Goal: Task Accomplishment & Management: Manage account settings

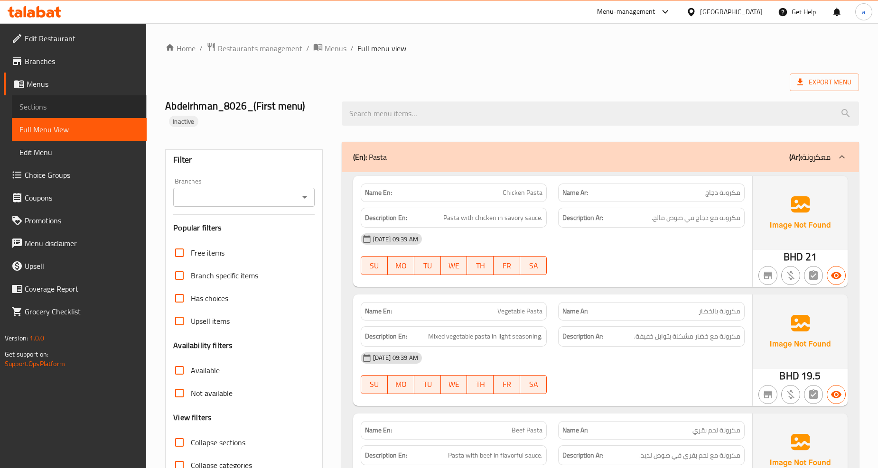
click at [16, 104] on link "Sections" at bounding box center [79, 106] width 135 height 23
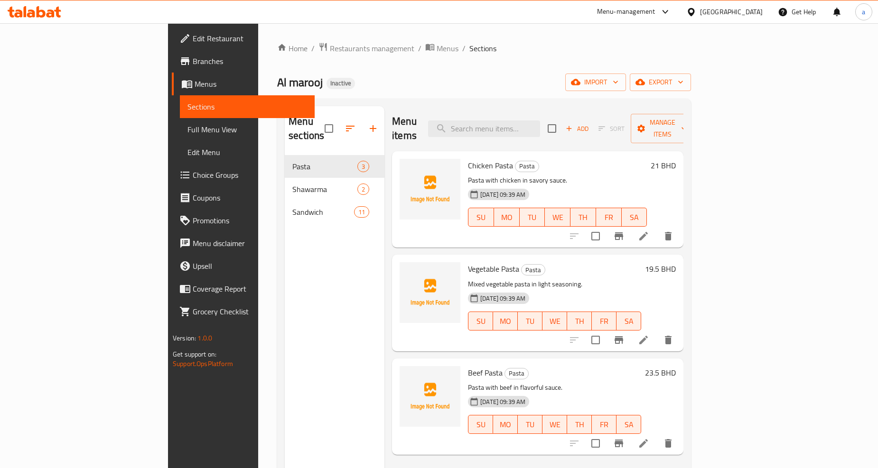
click at [195, 88] on span "Menus" at bounding box center [251, 83] width 112 height 11
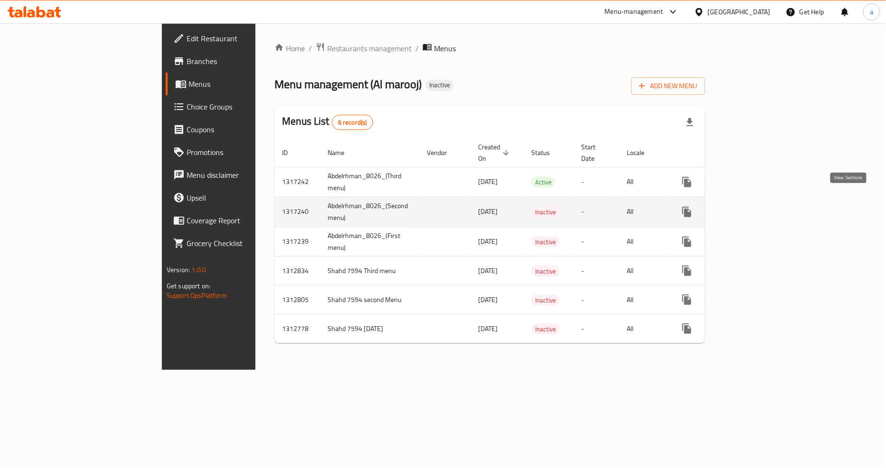
click at [759, 208] on icon "enhanced table" at bounding box center [755, 212] width 9 height 9
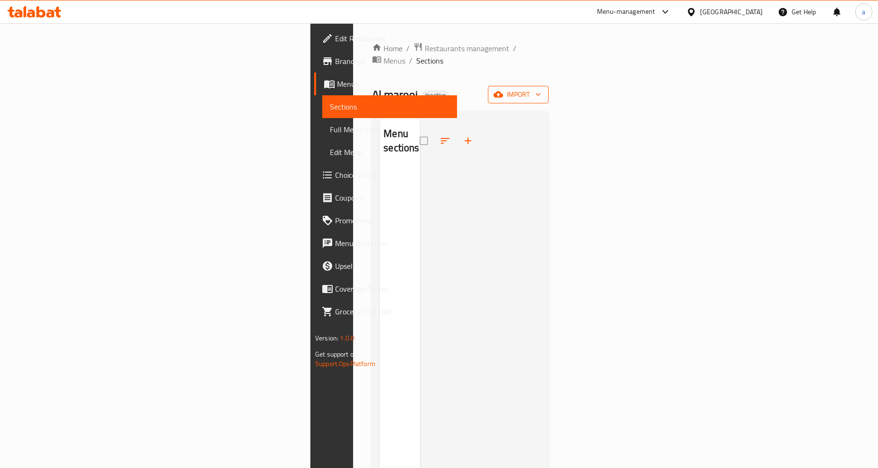
click at [541, 89] on span "import" at bounding box center [518, 95] width 46 height 12
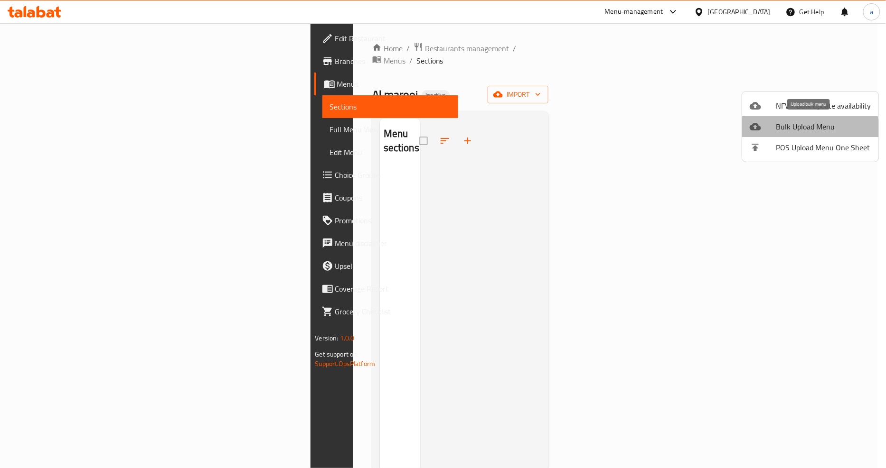
click at [805, 130] on span "Bulk Upload Menu" at bounding box center [823, 126] width 95 height 11
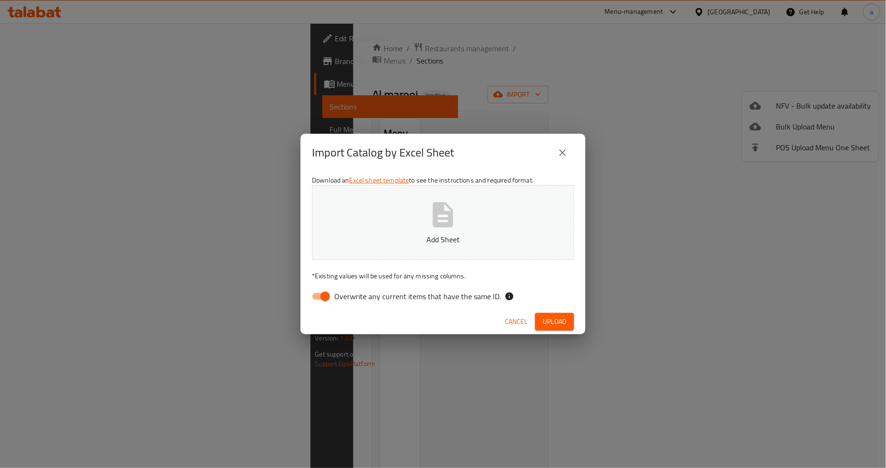
click at [433, 298] on span "Overwrite any current items that have the same ID." at bounding box center [417, 296] width 167 height 11
click at [352, 298] on input "Overwrite any current items that have the same ID." at bounding box center [325, 297] width 54 height 18
checkbox input "false"
click at [480, 213] on button "Add Sheet" at bounding box center [443, 222] width 262 height 75
click at [561, 315] on button "Upload" at bounding box center [554, 322] width 39 height 18
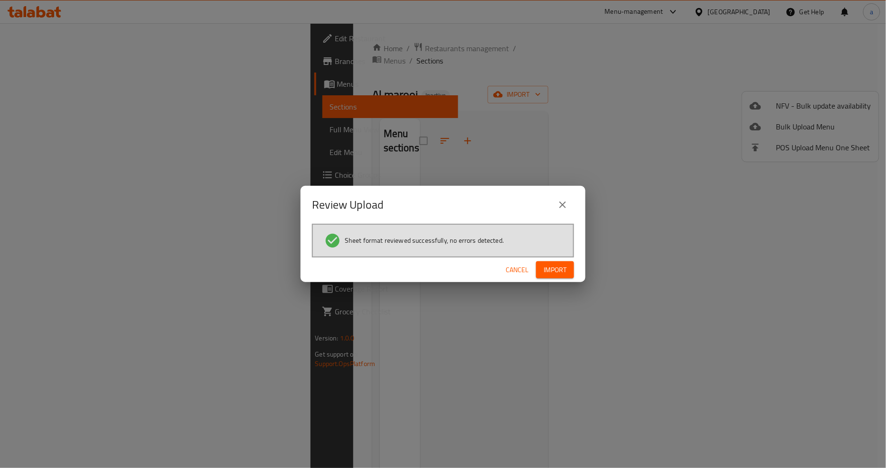
click at [556, 269] on span "Import" at bounding box center [554, 270] width 23 height 12
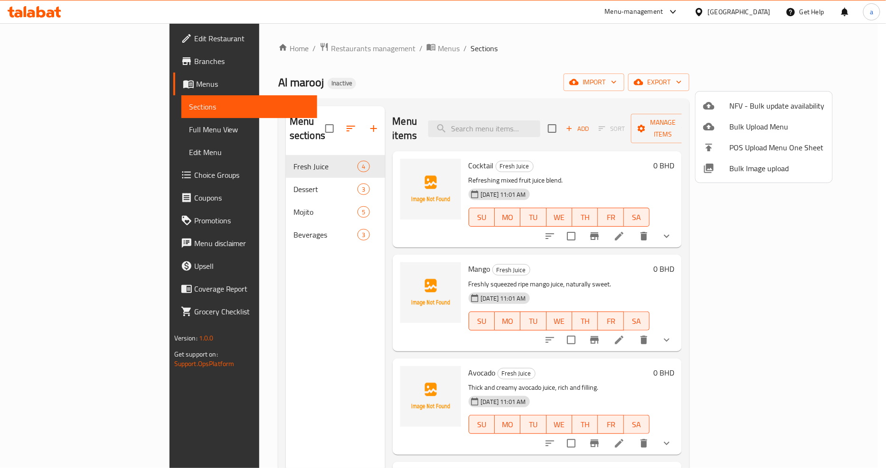
click at [688, 78] on div at bounding box center [443, 234] width 886 height 468
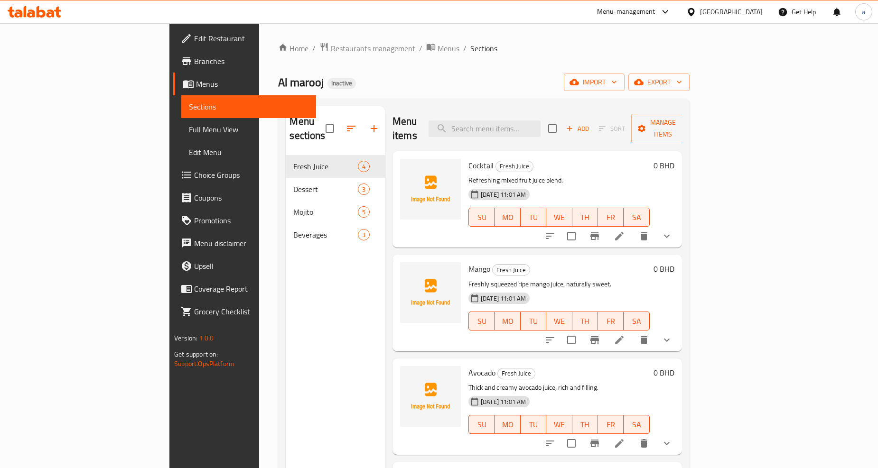
click at [189, 126] on span "Full Menu View" at bounding box center [249, 129] width 120 height 11
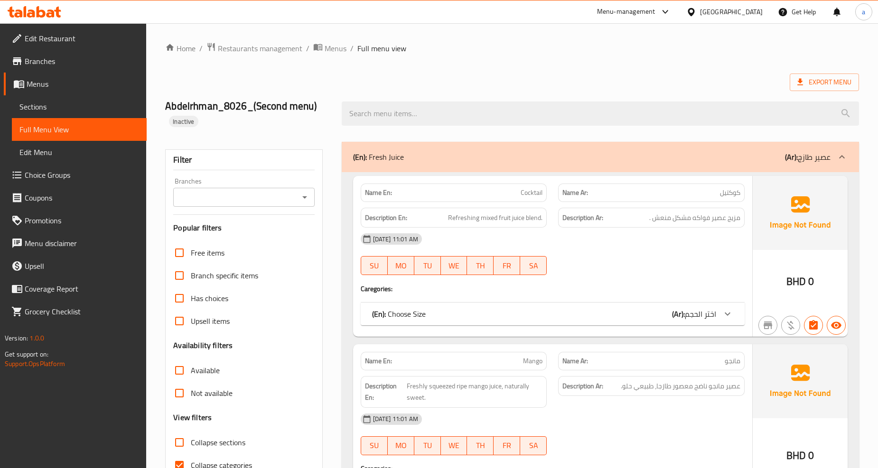
click at [220, 207] on div "Filter Branches Branches Popular filters Free items Branch specific items Has c…" at bounding box center [243, 324] width 157 height 351
click at [221, 206] on div "Branches" at bounding box center [243, 197] width 141 height 19
click at [303, 193] on icon "Open" at bounding box center [304, 197] width 11 height 11
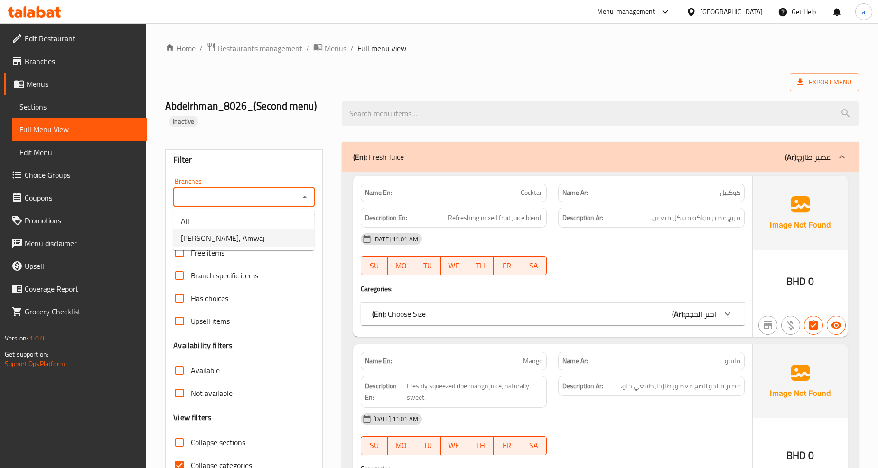
click at [209, 243] on span "Al marooj, Amwaj" at bounding box center [223, 238] width 84 height 11
type input "Al marooj, Amwaj"
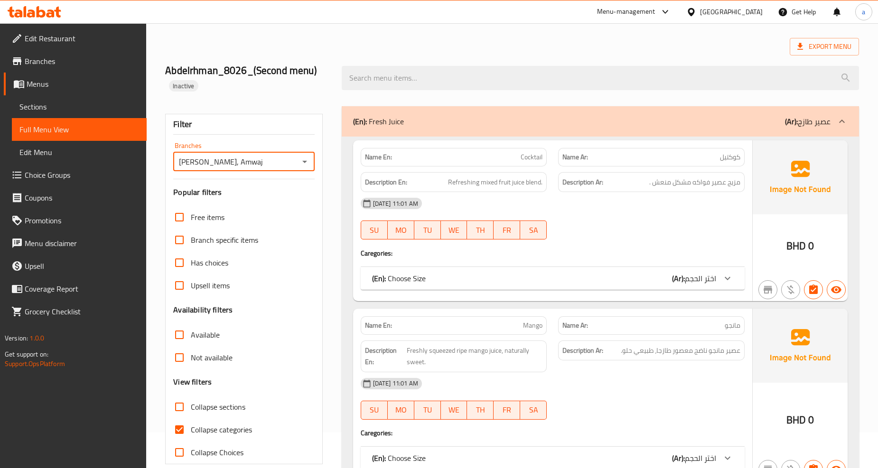
scroll to position [53, 0]
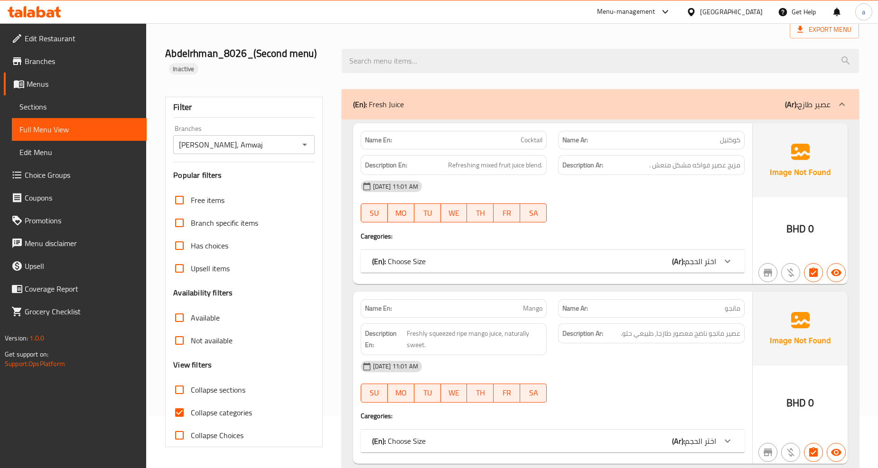
click at [217, 420] on label "Collapse categories" at bounding box center [210, 412] width 84 height 23
click at [191, 420] on input "Collapse categories" at bounding box center [179, 412] width 23 height 23
checkbox input "false"
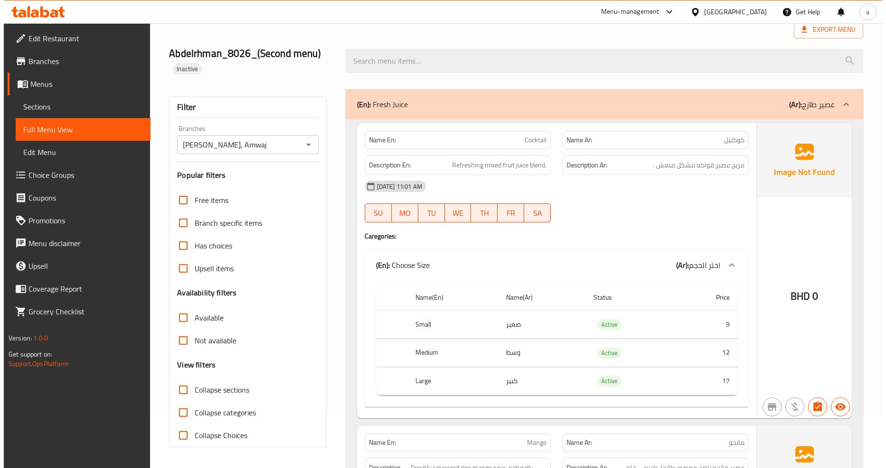
scroll to position [0, 0]
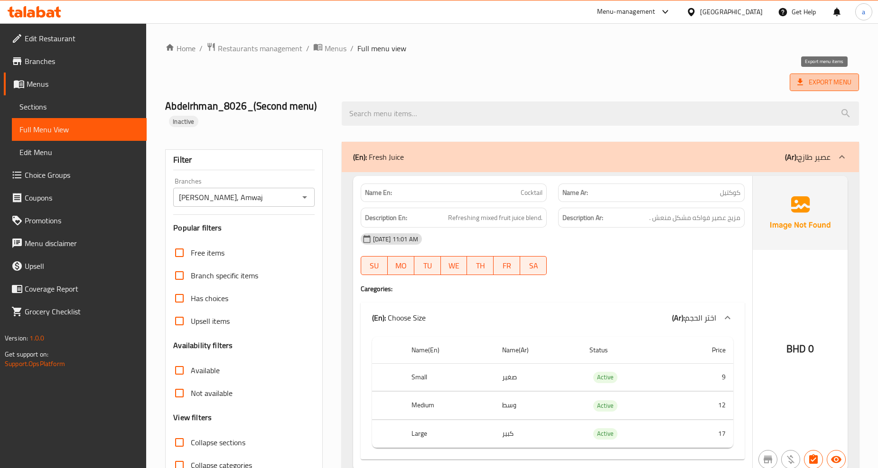
click at [802, 89] on span "Export Menu" at bounding box center [824, 83] width 69 height 18
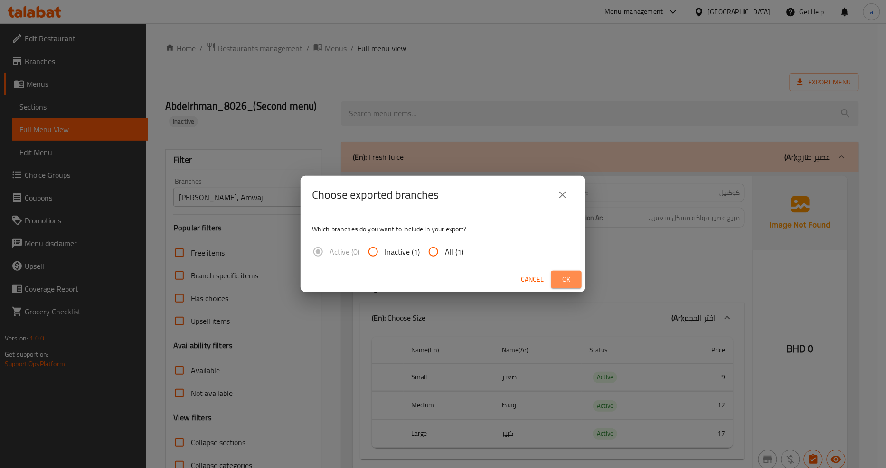
click at [573, 279] on span "Ok" at bounding box center [566, 280] width 15 height 12
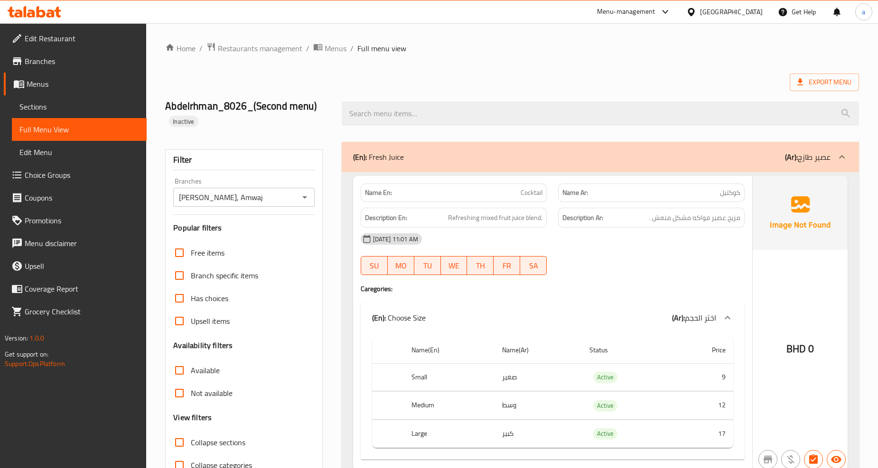
click at [538, 82] on div "Export Menu" at bounding box center [512, 83] width 694 height 18
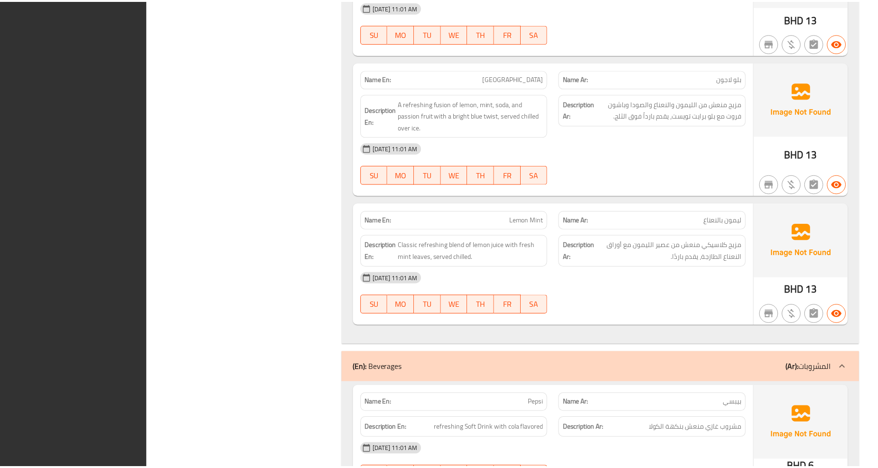
scroll to position [2541, 0]
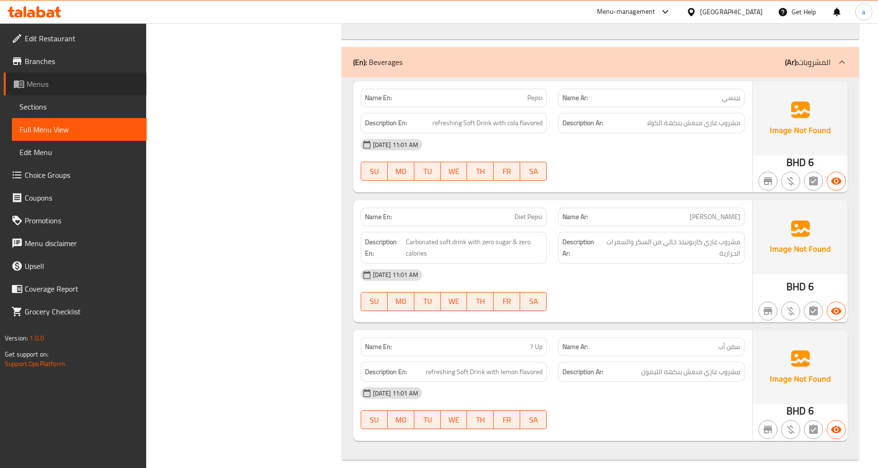
click at [34, 81] on span "Menus" at bounding box center [83, 83] width 112 height 11
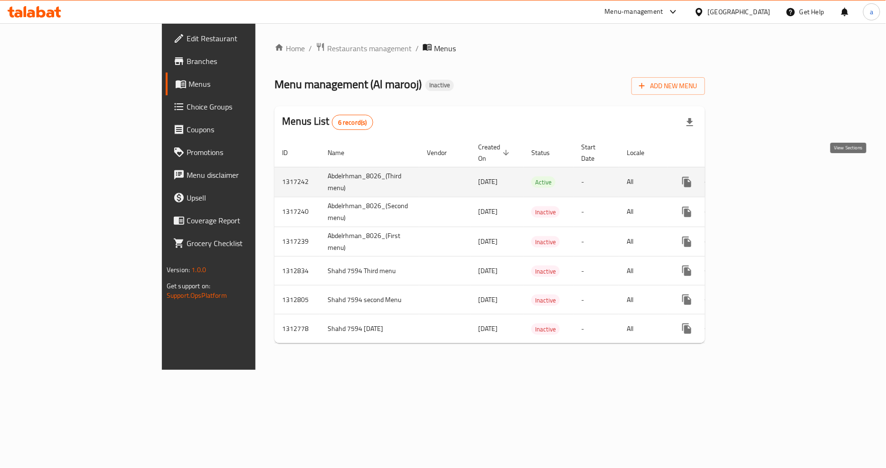
click at [761, 177] on icon "enhanced table" at bounding box center [754, 182] width 11 height 11
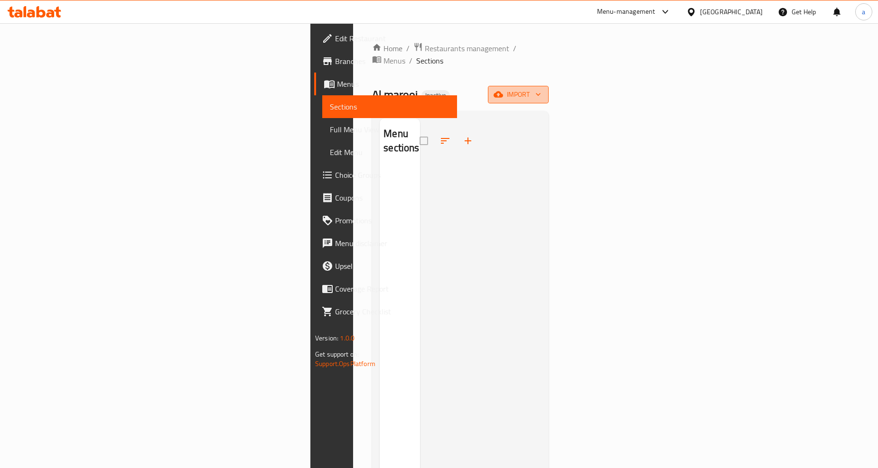
click at [541, 89] on span "import" at bounding box center [518, 95] width 46 height 12
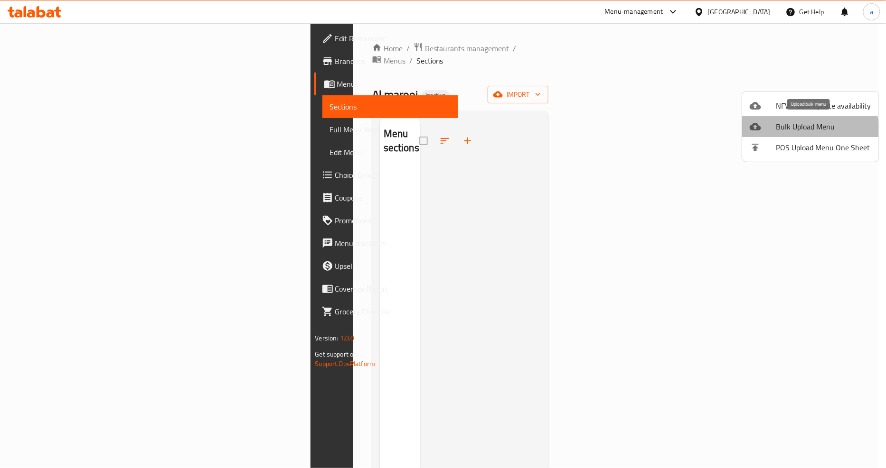
click at [809, 131] on span "Bulk Upload Menu" at bounding box center [823, 126] width 95 height 11
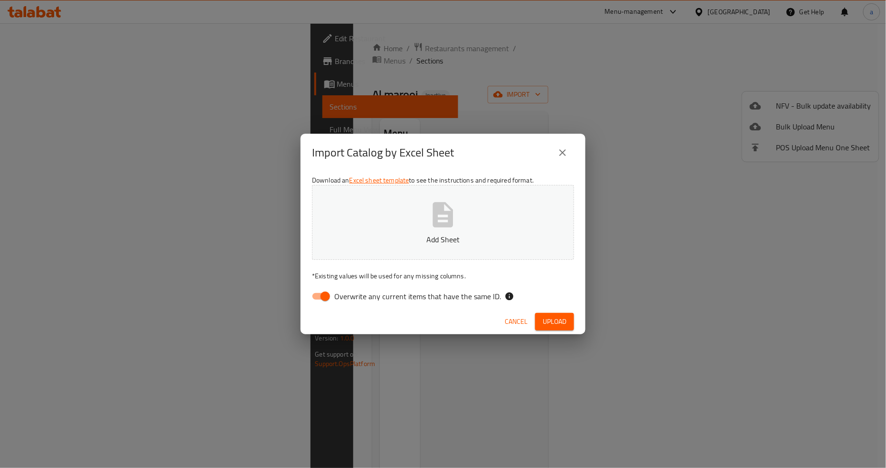
click at [455, 294] on span "Overwrite any current items that have the same ID." at bounding box center [417, 296] width 167 height 11
click at [352, 294] on input "Overwrite any current items that have the same ID." at bounding box center [325, 297] width 54 height 18
checkbox input "false"
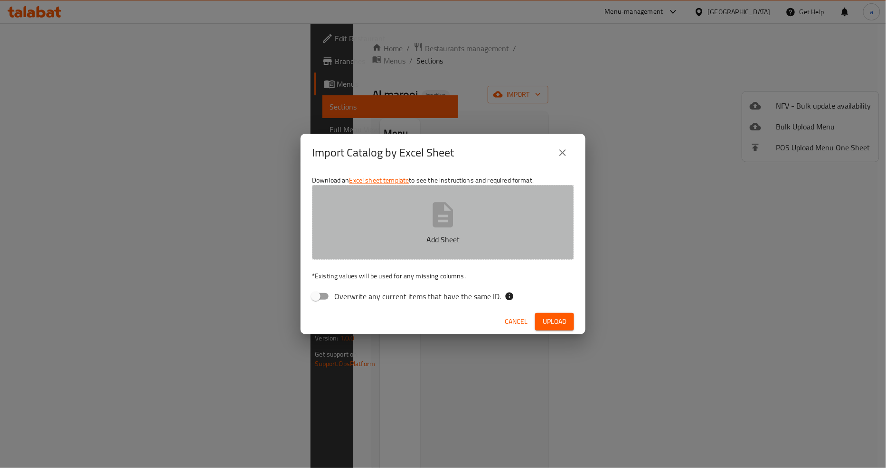
click at [452, 237] on p "Add Sheet" at bounding box center [443, 239] width 233 height 11
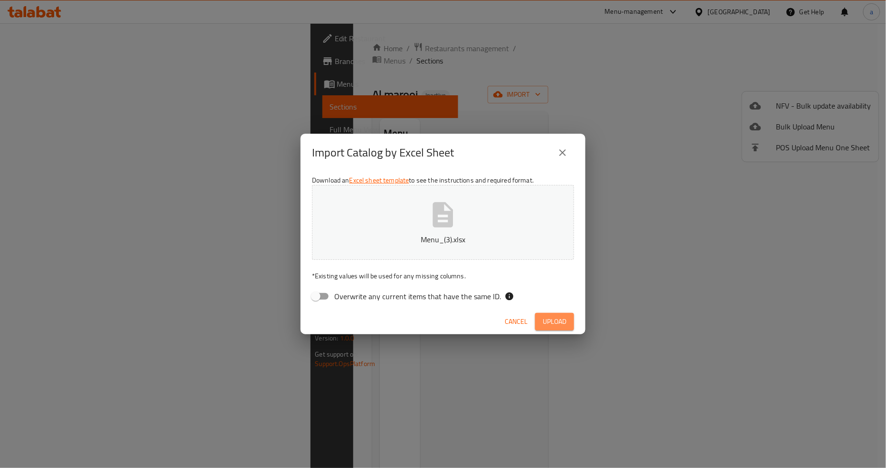
click at [558, 321] on span "Upload" at bounding box center [554, 322] width 24 height 12
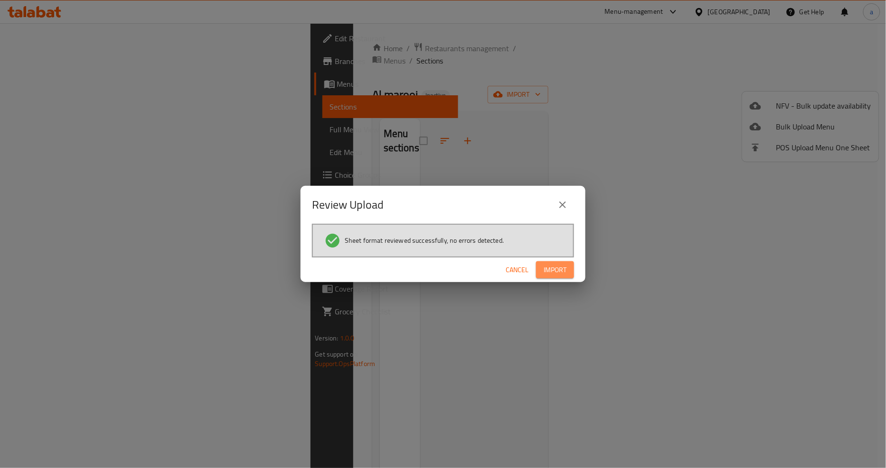
click at [548, 271] on span "Import" at bounding box center [554, 270] width 23 height 12
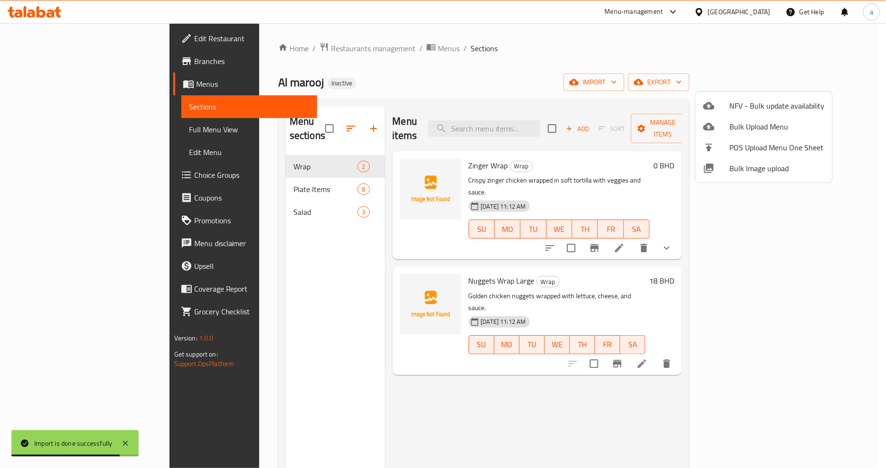
click at [204, 174] on div at bounding box center [443, 234] width 886 height 468
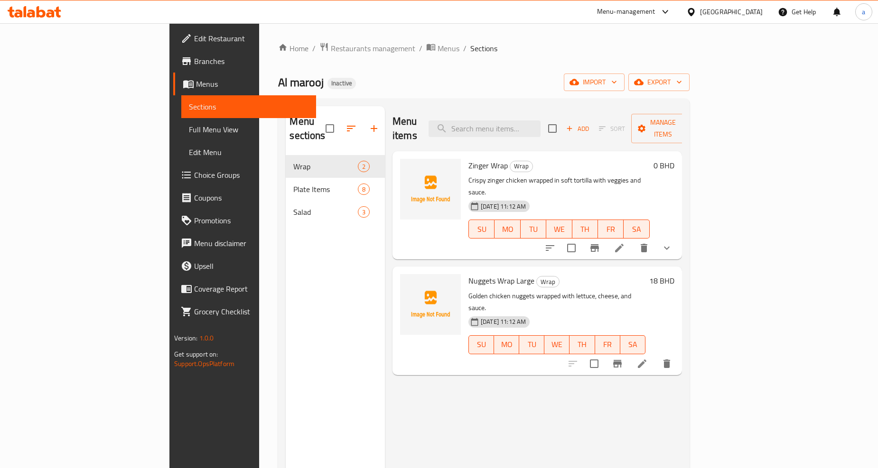
click at [189, 125] on span "Full Menu View" at bounding box center [249, 129] width 120 height 11
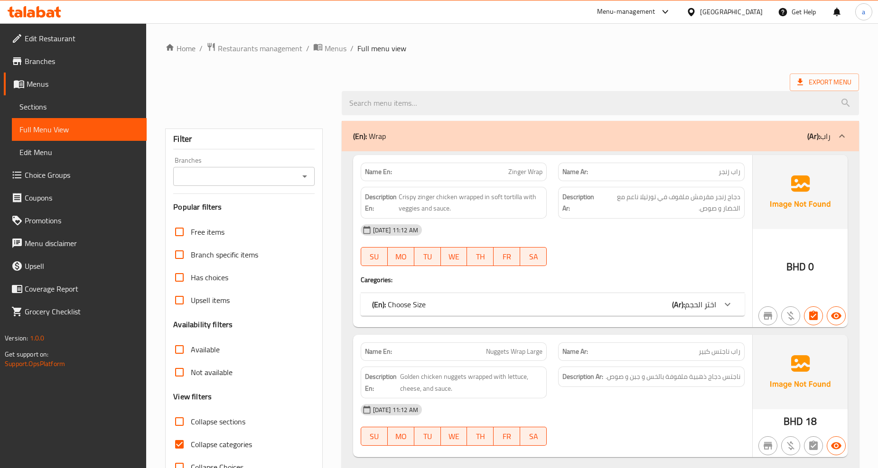
click at [308, 178] on icon "Open" at bounding box center [304, 176] width 11 height 11
click at [216, 181] on input "Branches" at bounding box center [236, 176] width 120 height 13
click at [305, 176] on icon "Open" at bounding box center [304, 177] width 5 height 2
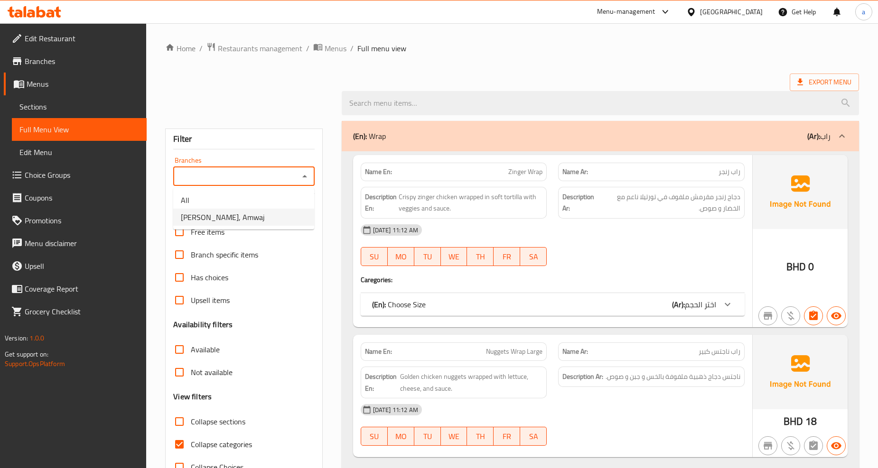
click at [220, 222] on span "Al marooj, Amwaj" at bounding box center [223, 217] width 84 height 11
type input "Al marooj, Amwaj"
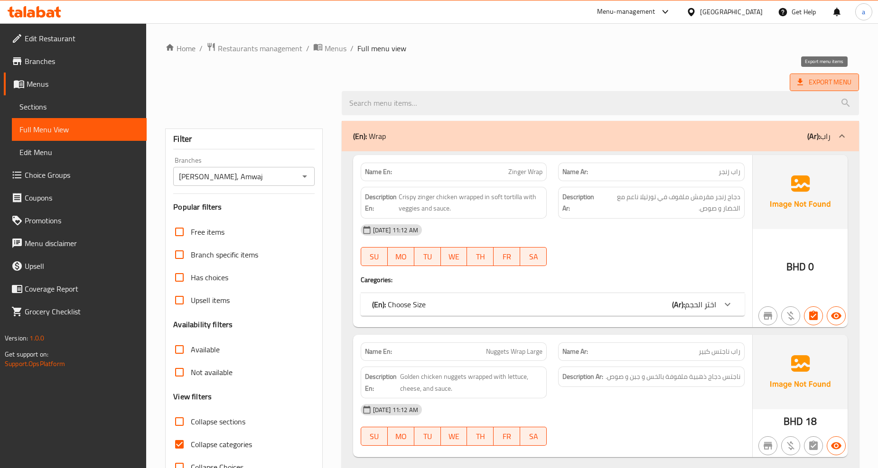
click at [808, 84] on span "Export Menu" at bounding box center [824, 82] width 54 height 12
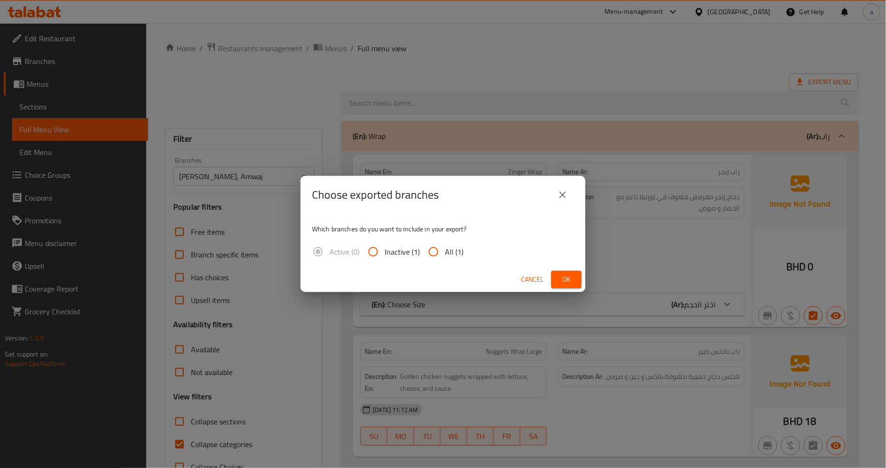
click at [429, 257] on input "All (1)" at bounding box center [433, 252] width 23 height 23
radio input "true"
click at [570, 279] on span "Ok" at bounding box center [566, 280] width 15 height 12
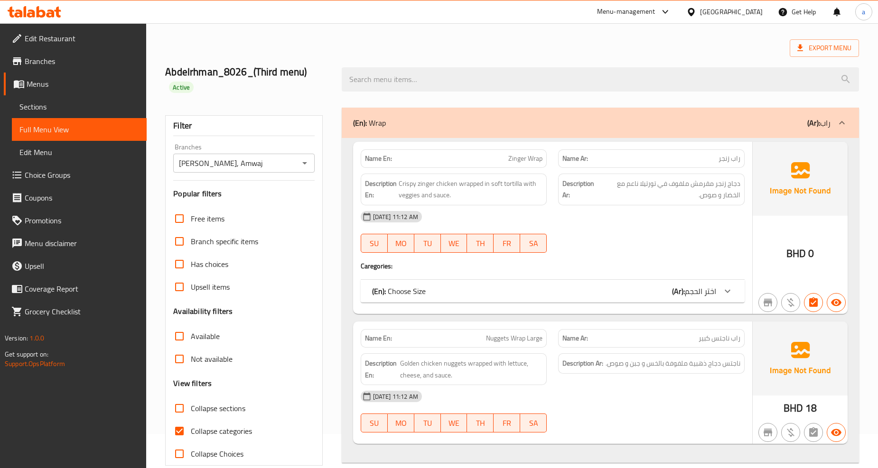
scroll to position [53, 0]
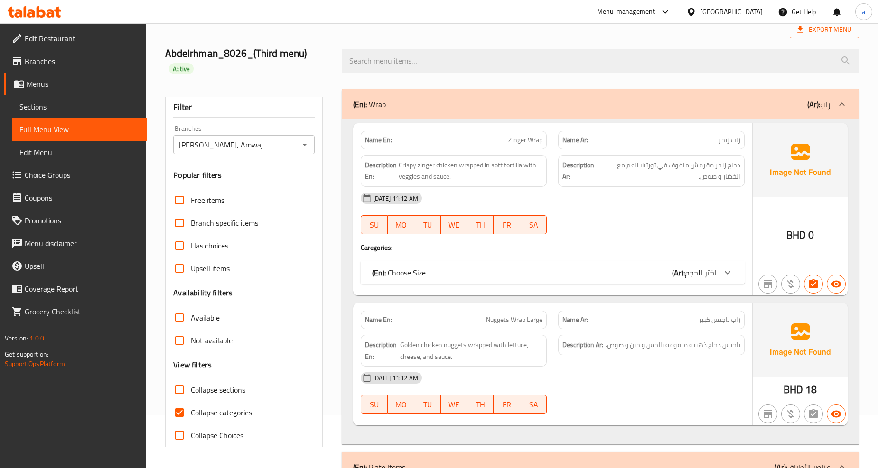
click at [211, 410] on span "Collapse categories" at bounding box center [221, 412] width 61 height 11
click at [191, 410] on input "Collapse categories" at bounding box center [179, 412] width 23 height 23
checkbox input "false"
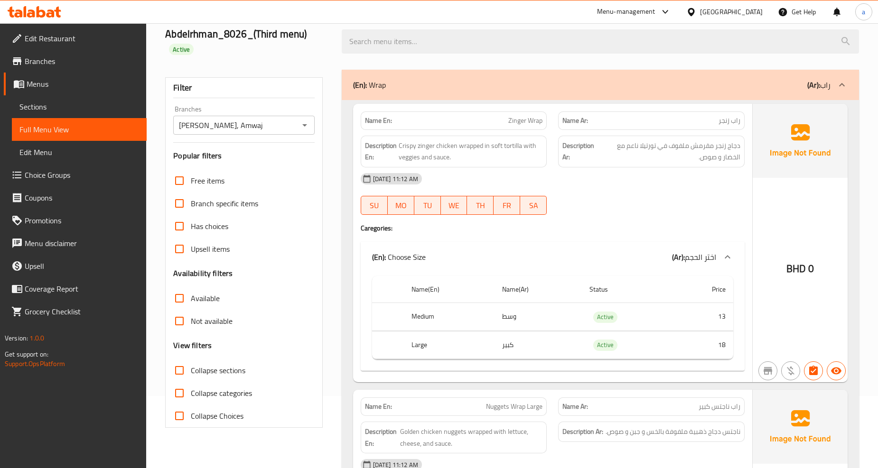
scroll to position [0, 0]
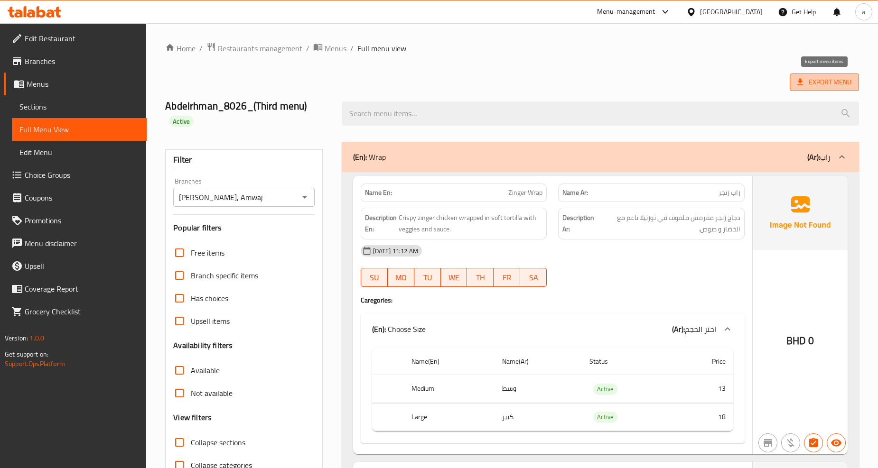
click at [835, 87] on span "Export Menu" at bounding box center [824, 82] width 54 height 12
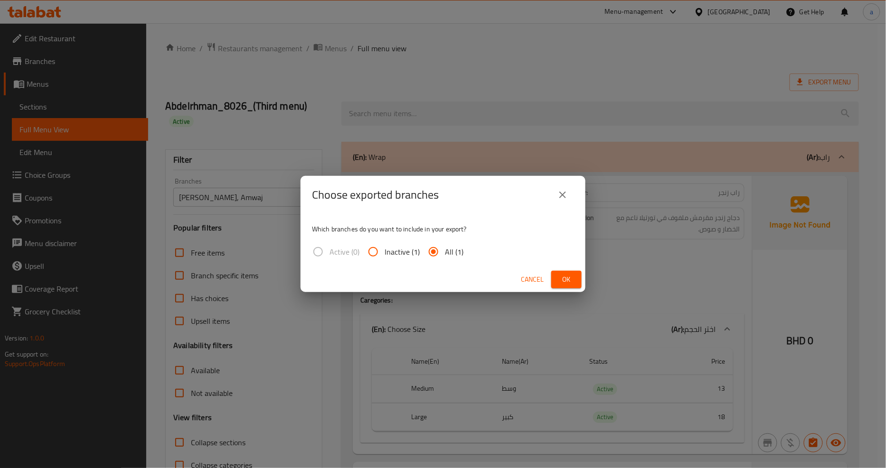
click at [575, 276] on button "Ok" at bounding box center [566, 280] width 30 height 18
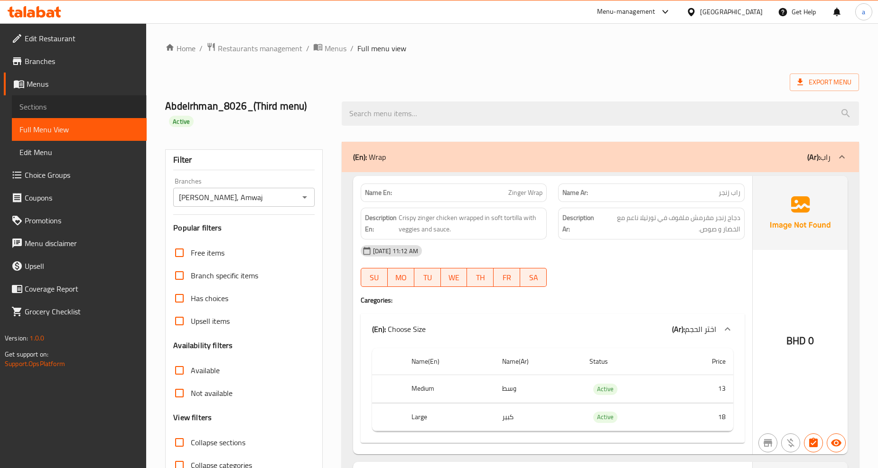
click at [23, 103] on span "Sections" at bounding box center [79, 106] width 120 height 11
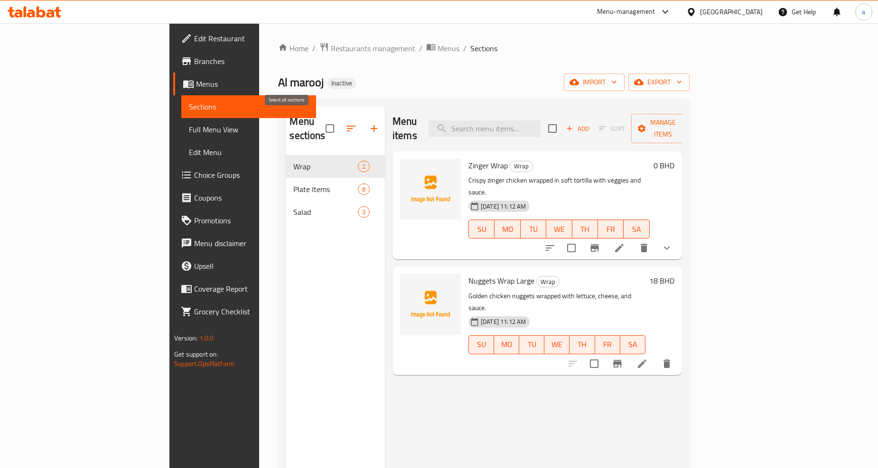
click at [320, 121] on input "checkbox" at bounding box center [330, 129] width 20 height 20
checkbox input "true"
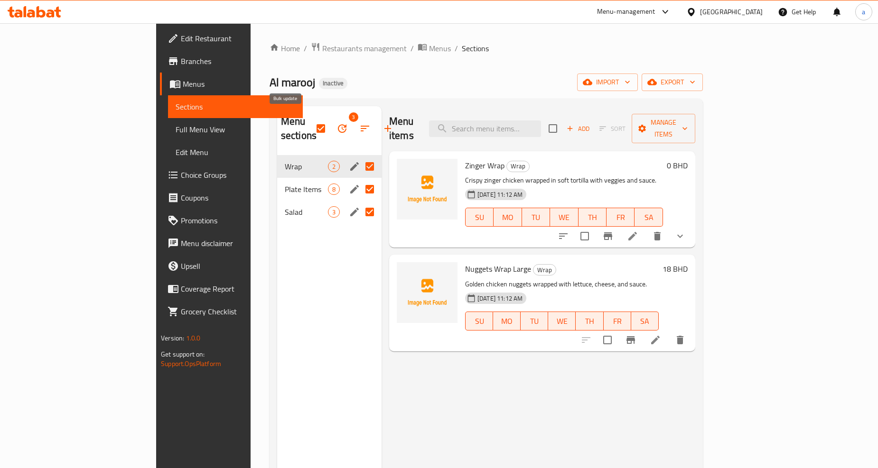
click at [336, 125] on icon "button" at bounding box center [341, 128] width 11 height 11
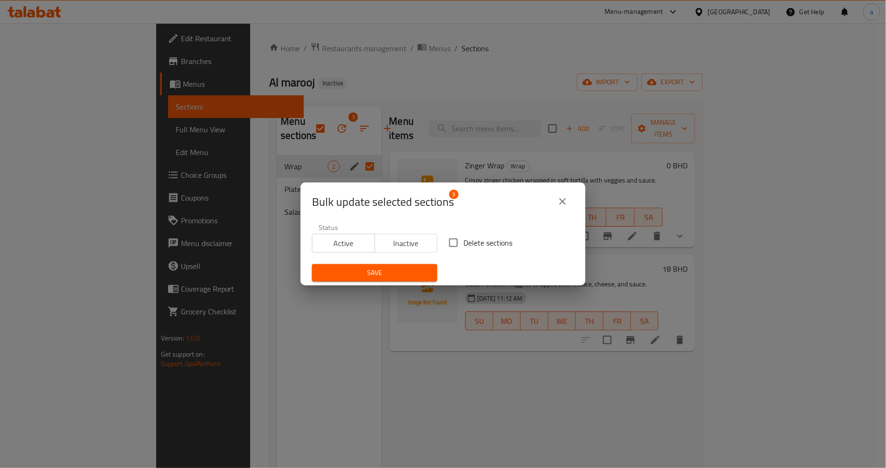
click at [476, 242] on span "Delete sections" at bounding box center [487, 242] width 49 height 11
click at [463, 242] on input "Delete sections" at bounding box center [453, 243] width 20 height 20
checkbox input "true"
click at [402, 282] on div "Save" at bounding box center [374, 273] width 137 height 29
click at [400, 277] on span "Save" at bounding box center [374, 273] width 110 height 12
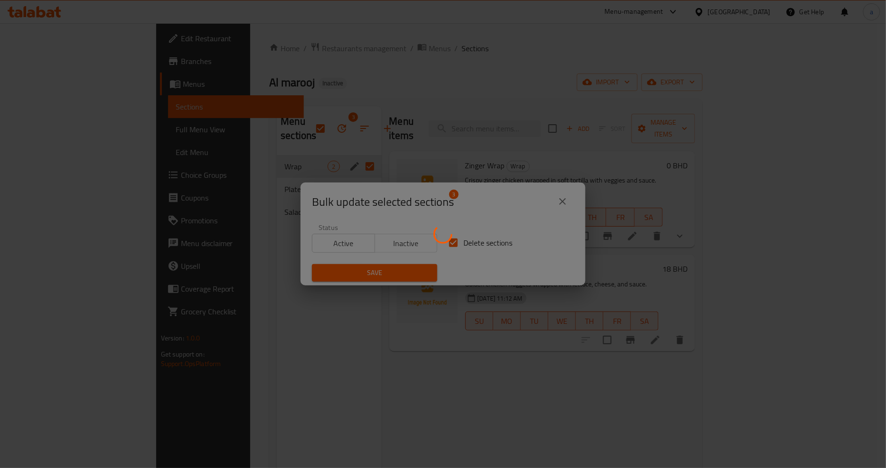
checkbox input "false"
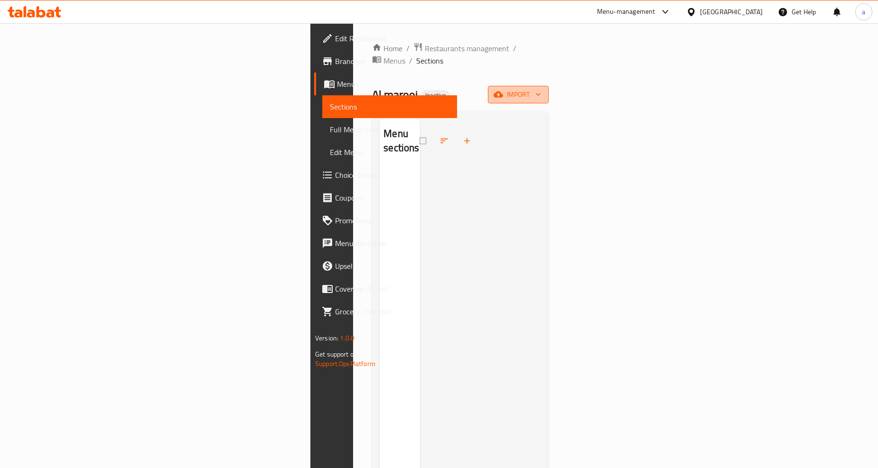
click at [541, 89] on span "import" at bounding box center [518, 95] width 46 height 12
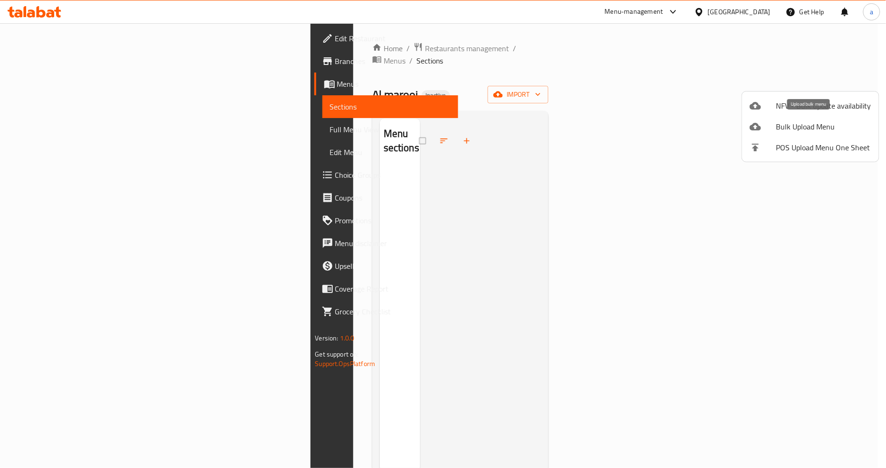
click at [795, 125] on span "Bulk Upload Menu" at bounding box center [823, 126] width 95 height 11
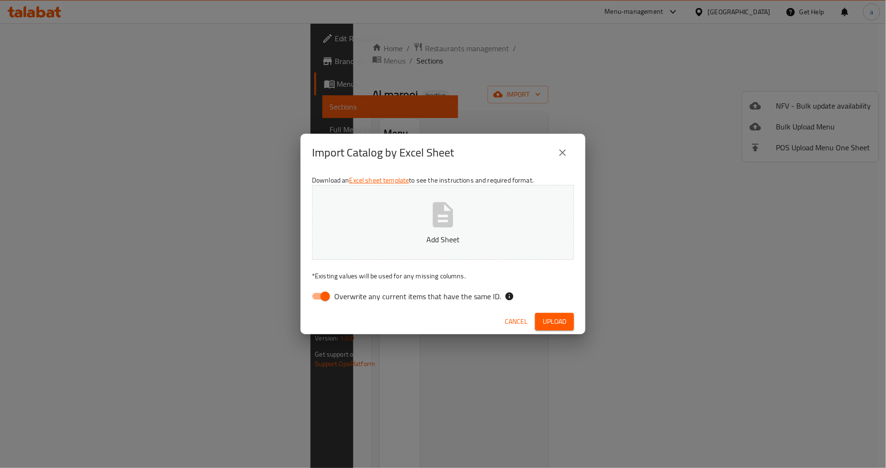
click at [440, 298] on span "Overwrite any current items that have the same ID." at bounding box center [417, 296] width 167 height 11
click at [352, 298] on input "Overwrite any current items that have the same ID." at bounding box center [325, 297] width 54 height 18
checkbox input "false"
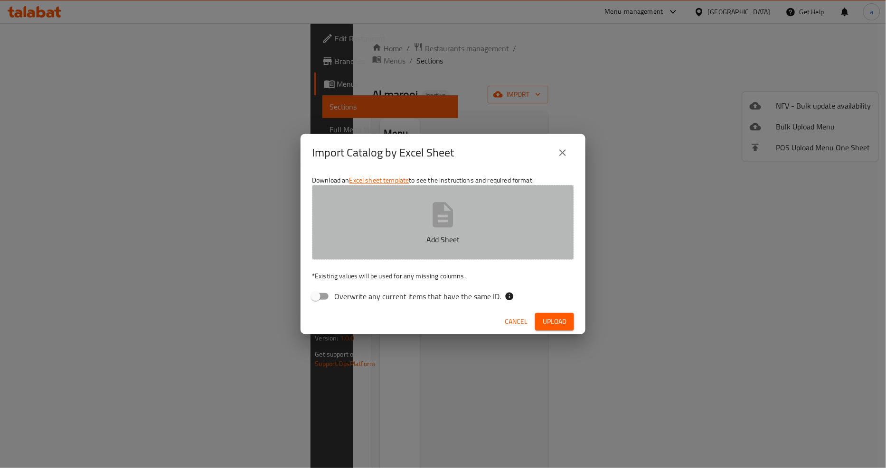
click at [454, 239] on p "Add Sheet" at bounding box center [443, 239] width 233 height 11
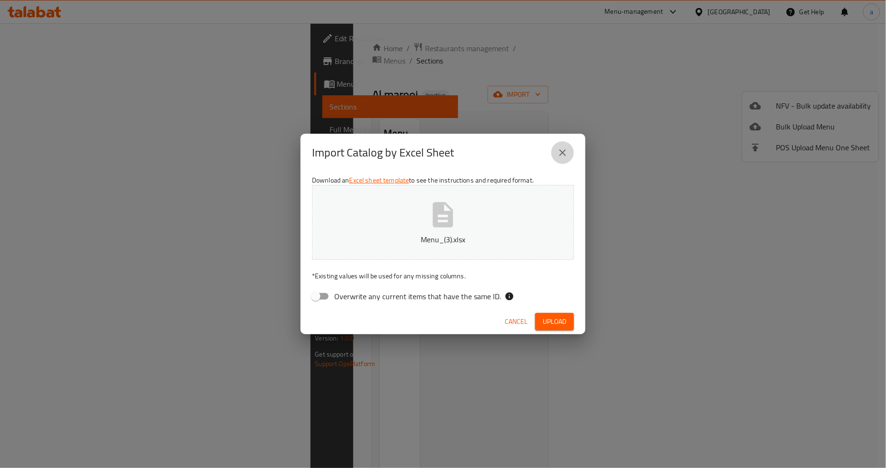
click at [568, 154] on icon "close" at bounding box center [562, 152] width 11 height 11
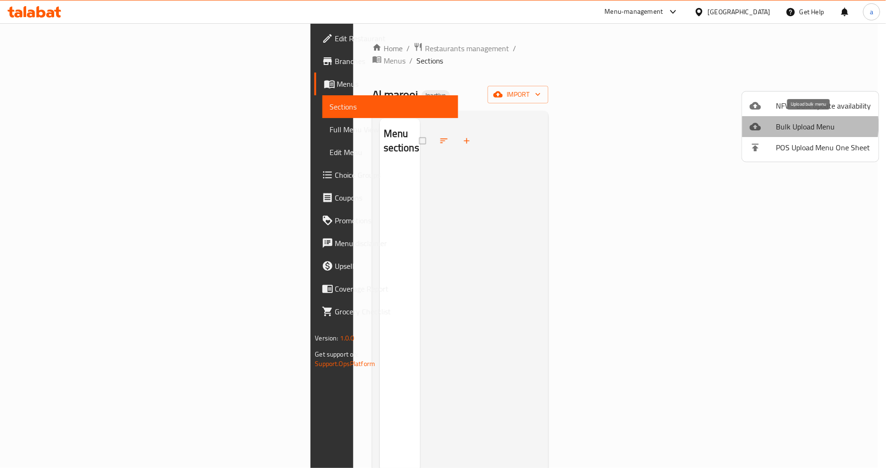
click at [789, 125] on span "Bulk Upload Menu" at bounding box center [823, 126] width 95 height 11
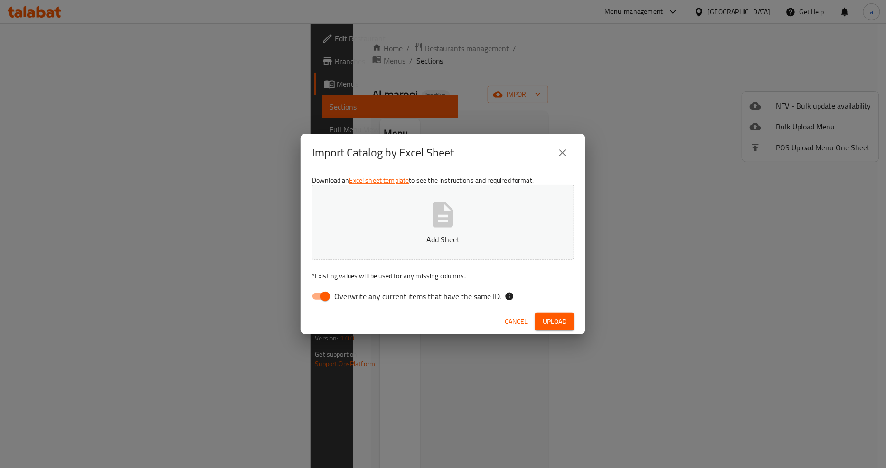
click at [429, 310] on div "Cancel Upload" at bounding box center [442, 321] width 285 height 25
click at [429, 299] on span "Overwrite any current items that have the same ID." at bounding box center [417, 296] width 167 height 11
click at [352, 299] on input "Overwrite any current items that have the same ID." at bounding box center [325, 297] width 54 height 18
checkbox input "false"
click at [454, 202] on icon "button" at bounding box center [443, 215] width 30 height 30
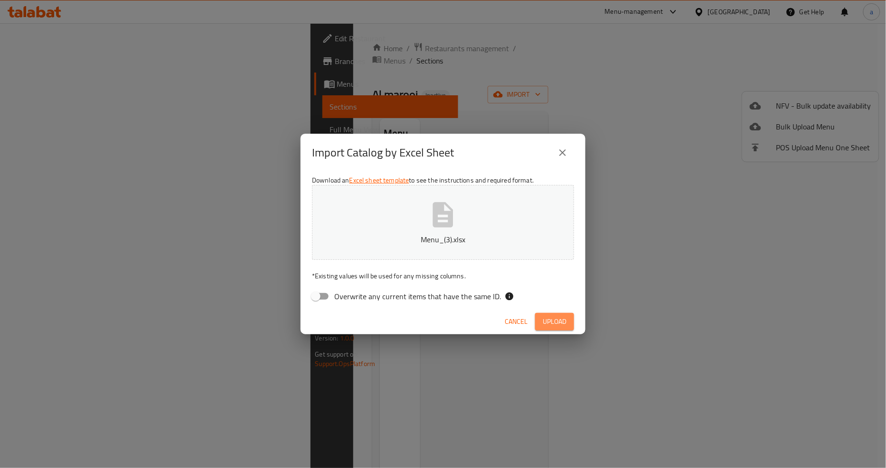
click at [553, 316] on span "Upload" at bounding box center [554, 322] width 24 height 12
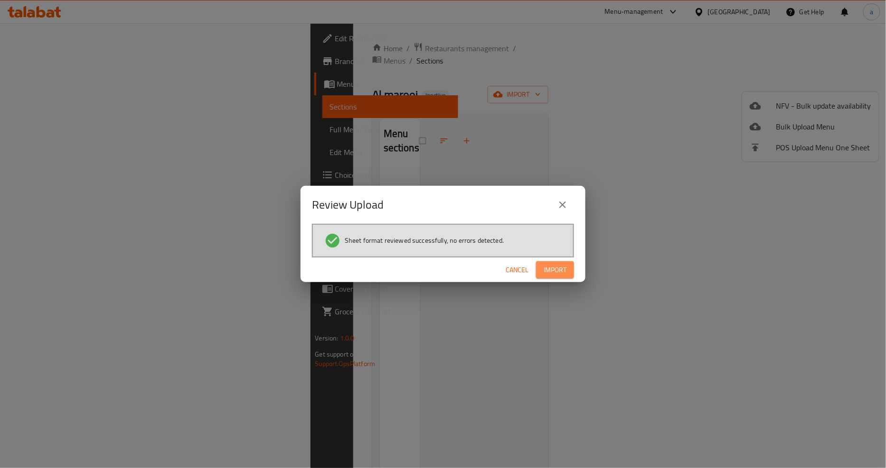
click at [563, 274] on span "Import" at bounding box center [554, 270] width 23 height 12
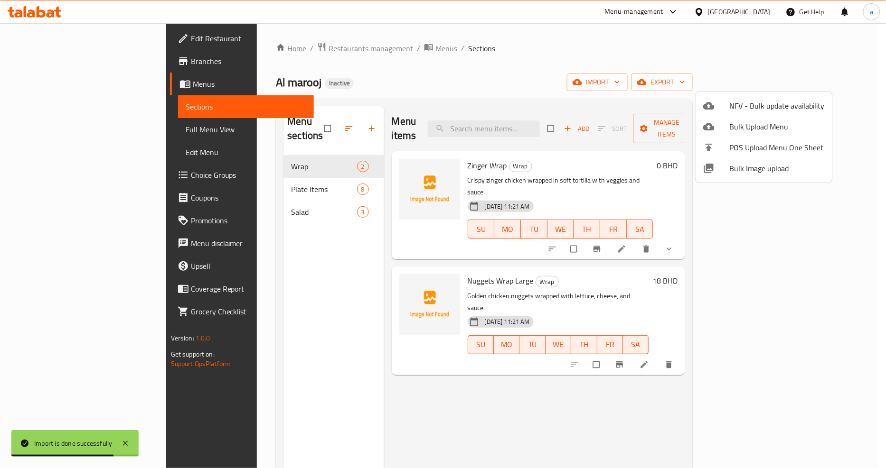
click at [40, 129] on div at bounding box center [443, 234] width 886 height 468
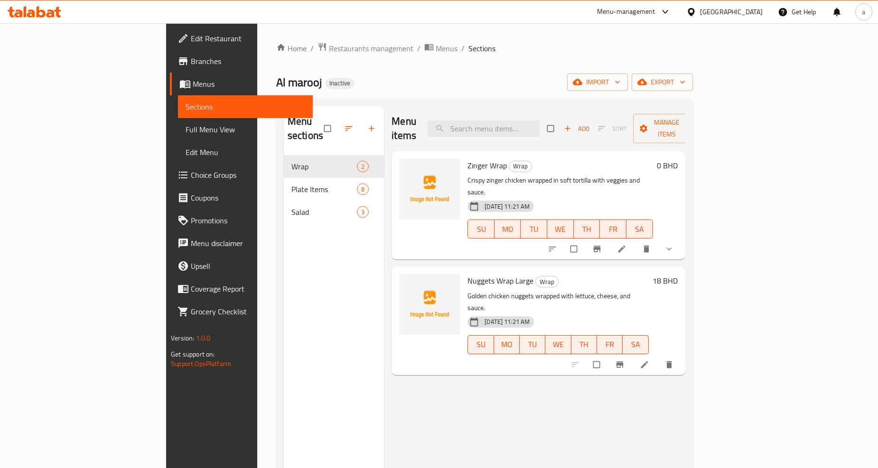
click at [186, 129] on span "Full Menu View" at bounding box center [246, 129] width 120 height 11
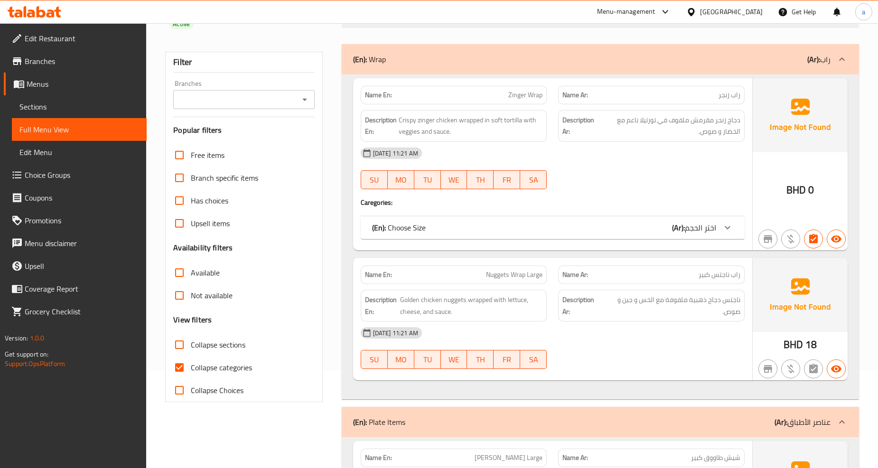
scroll to position [211, 0]
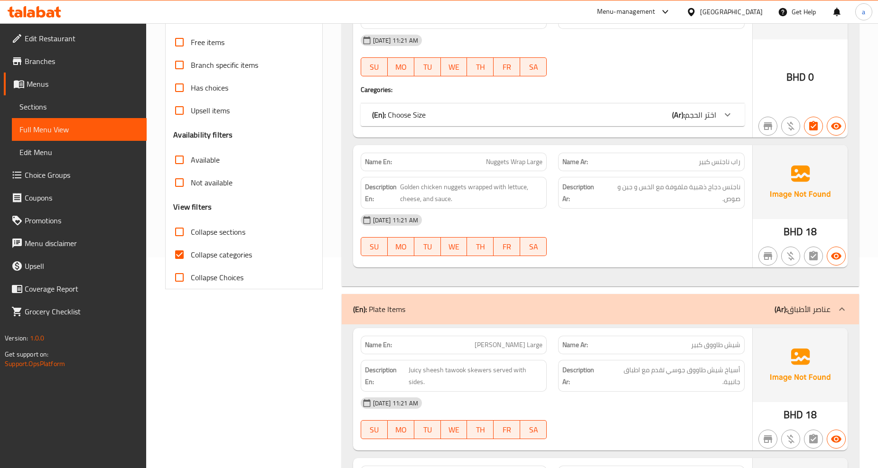
click at [197, 254] on span "Collapse categories" at bounding box center [221, 254] width 61 height 11
click at [191, 254] on input "Collapse categories" at bounding box center [179, 254] width 23 height 23
checkbox input "false"
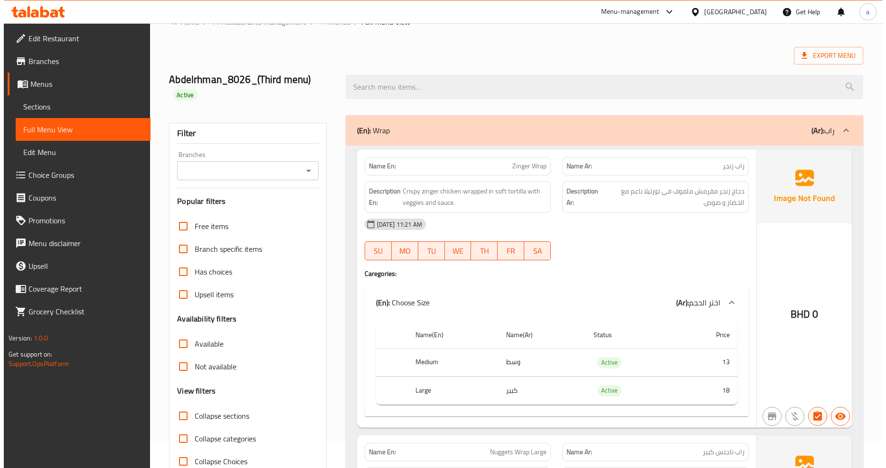
scroll to position [0, 0]
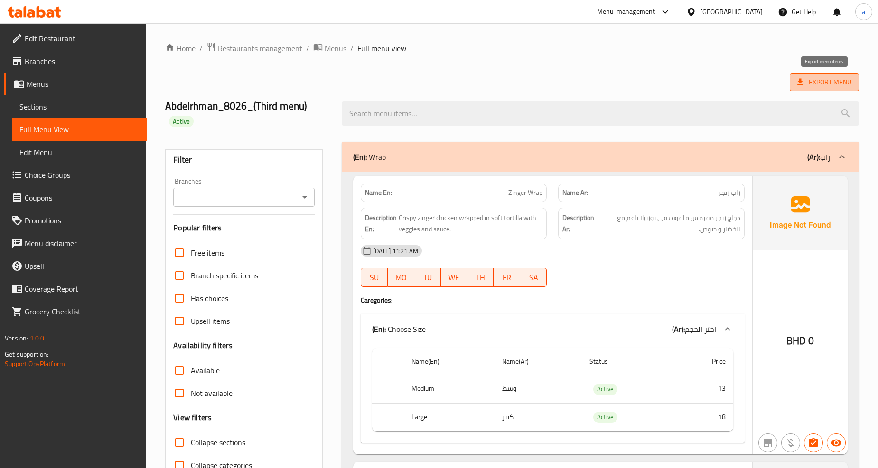
click at [829, 90] on span "Export Menu" at bounding box center [824, 83] width 69 height 18
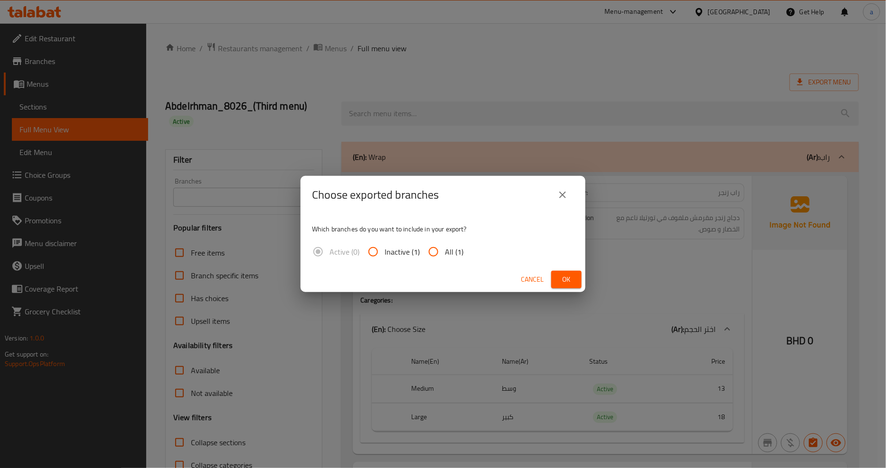
click at [448, 254] on span "All (1)" at bounding box center [454, 251] width 19 height 11
click at [445, 254] on input "All (1)" at bounding box center [433, 252] width 23 height 23
radio input "true"
click at [562, 279] on span "Ok" at bounding box center [566, 280] width 15 height 12
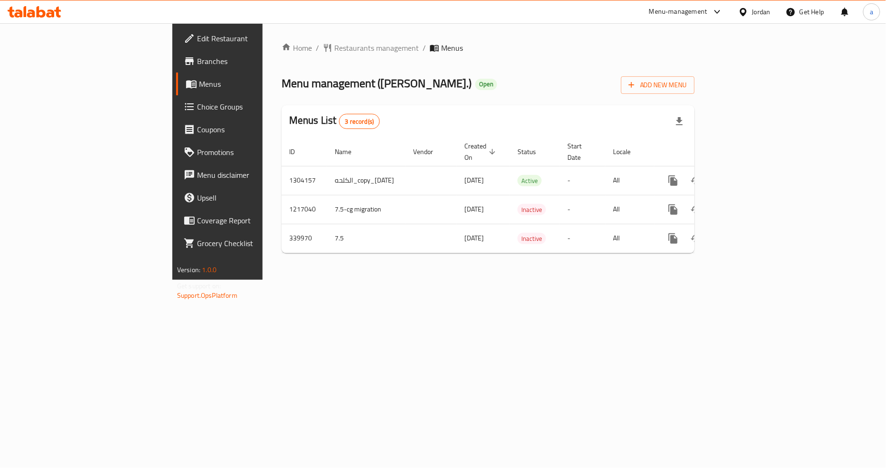
click at [43, 8] on icon at bounding box center [35, 11] width 54 height 11
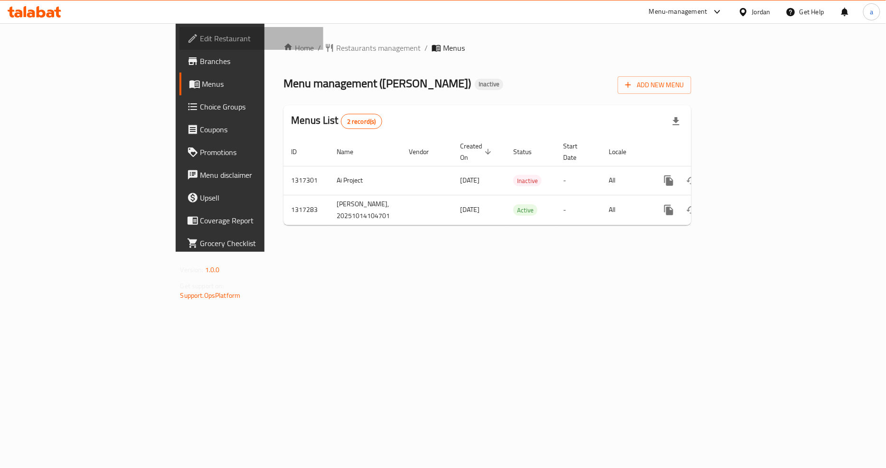
click at [200, 43] on span "Edit Restaurant" at bounding box center [258, 38] width 116 height 11
